Goal: Information Seeking & Learning: Learn about a topic

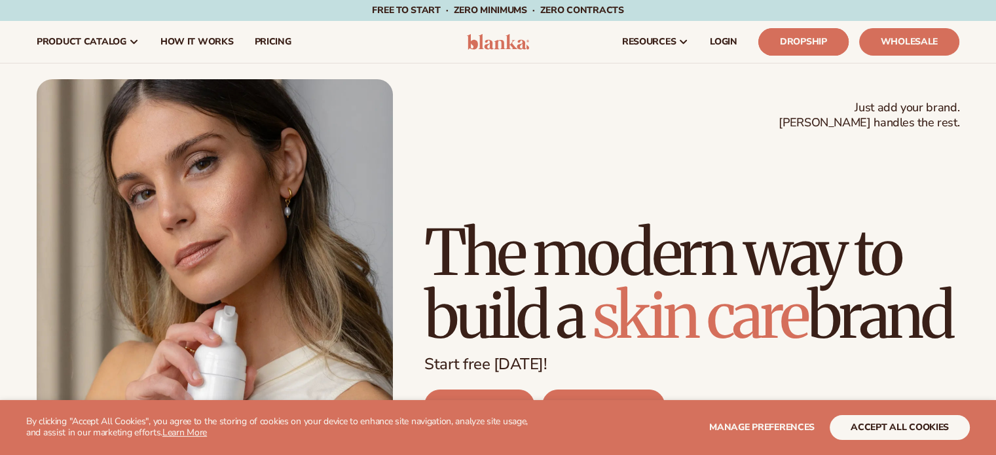
click at [808, 47] on link "Dropship" at bounding box center [804, 42] width 90 height 28
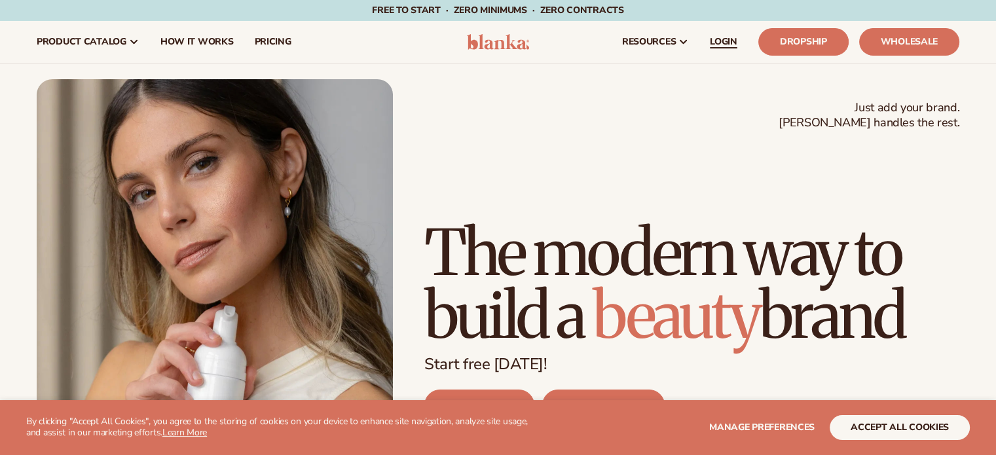
click at [729, 41] on span "LOGIN" at bounding box center [724, 42] width 28 height 10
